Goal: Task Accomplishment & Management: Complete application form

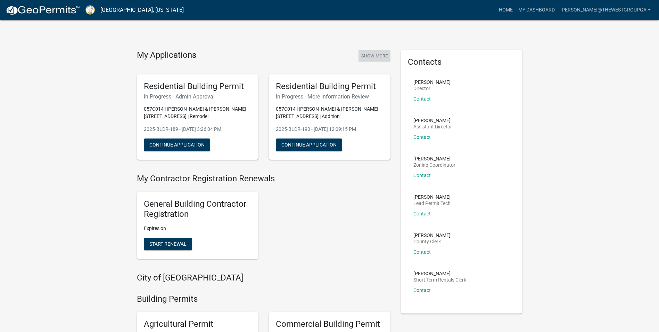
click at [368, 56] on button "Show More" at bounding box center [375, 55] width 32 height 11
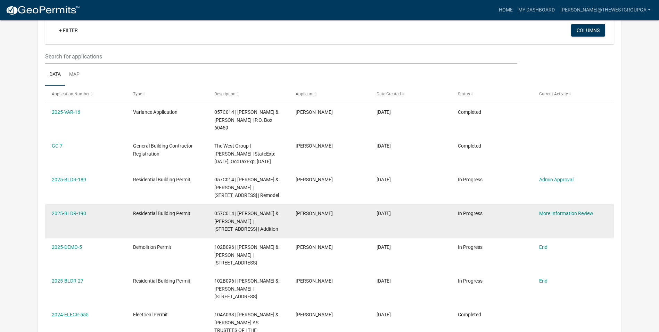
scroll to position [57, 0]
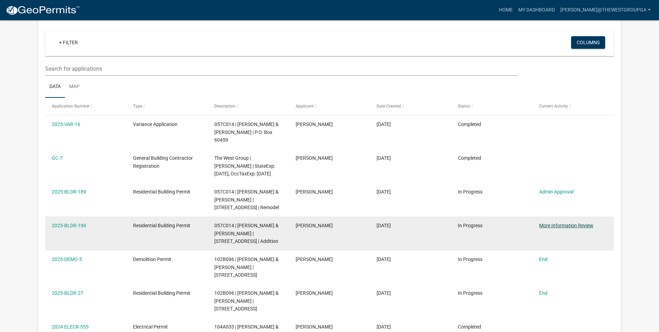
click at [578, 222] on link "More Information Review" at bounding box center [566, 225] width 54 height 6
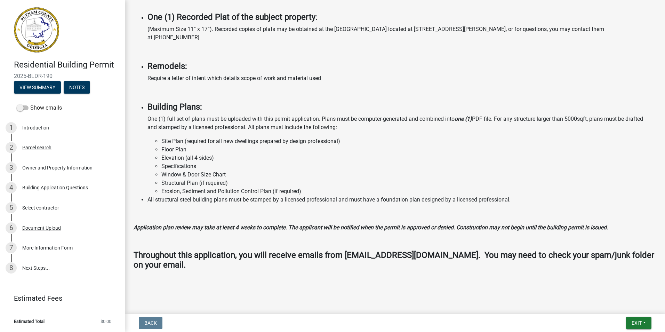
scroll to position [543, 0]
click at [51, 248] on div "More Information Form" at bounding box center [47, 247] width 50 height 5
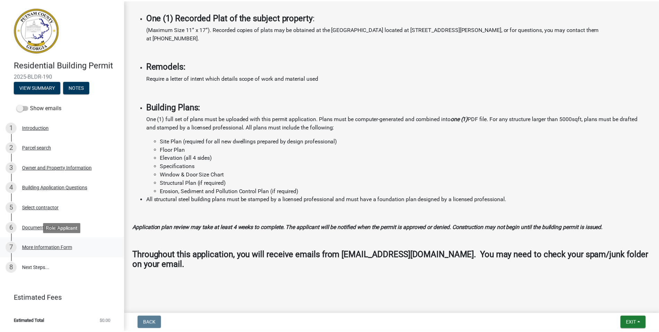
scroll to position [0, 0]
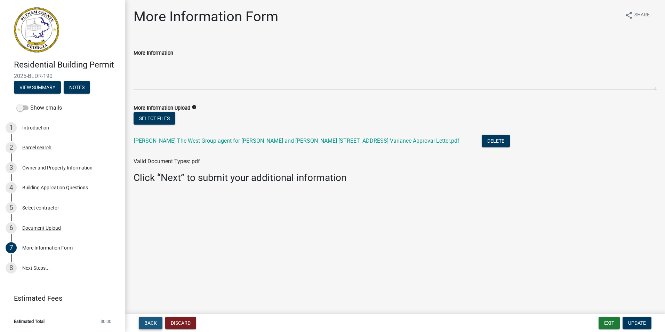
drag, startPoint x: 145, startPoint y: 321, endPoint x: 138, endPoint y: 321, distance: 7.0
click at [138, 322] on form "Back Discard" at bounding box center [166, 322] width 60 height 13
click at [149, 324] on span "Back" at bounding box center [150, 323] width 13 height 6
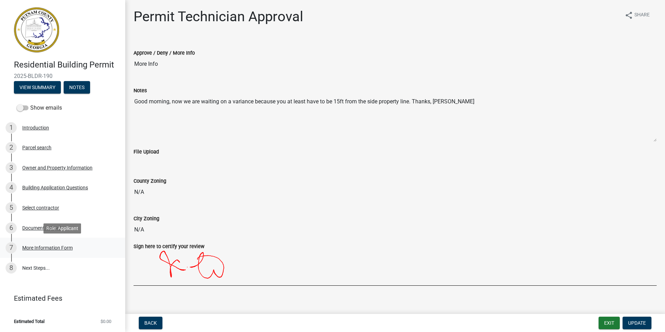
click at [47, 247] on div "More Information Form" at bounding box center [47, 247] width 50 height 5
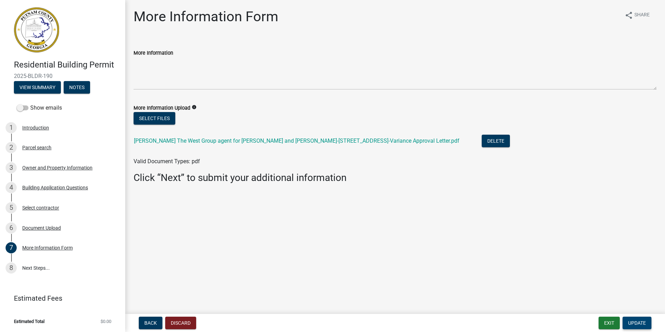
click at [641, 320] on span "Update" at bounding box center [637, 323] width 18 height 6
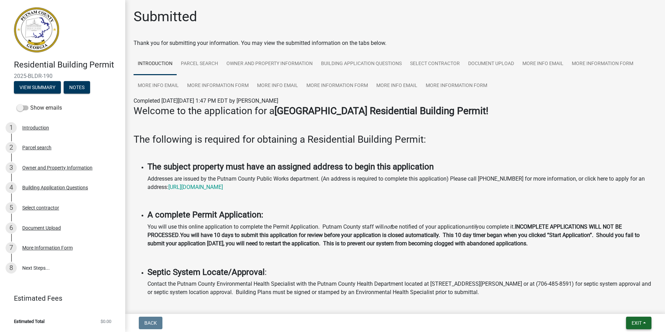
click at [636, 323] on span "Exit" at bounding box center [636, 323] width 10 height 6
click at [617, 303] on button "Save & Exit" at bounding box center [623, 304] width 56 height 17
